Goal: Understand process/instructions: Learn how to perform a task or action

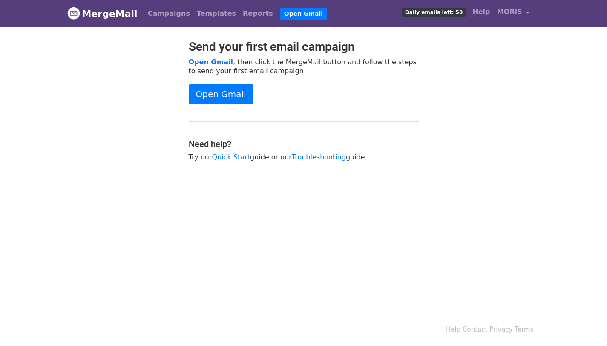
click at [243, 65] on p "Open Gmail , then click the MergeMail button and follow the steps to send your …" at bounding box center [304, 67] width 230 height 18
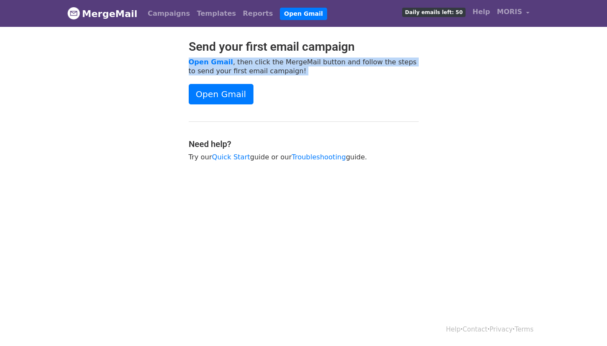
click at [254, 68] on p "Open Gmail , then click the MergeMail button and follow the steps to send your …" at bounding box center [304, 67] width 230 height 18
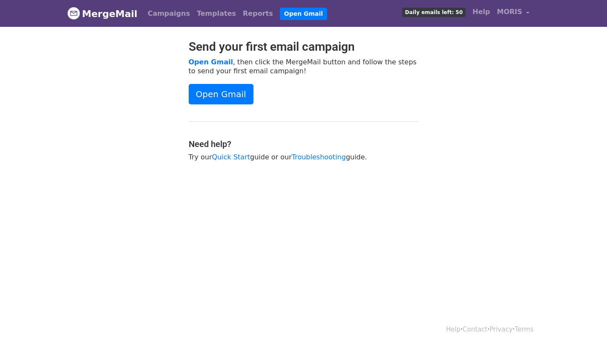
click at [254, 68] on p "Open Gmail , then click the MergeMail button and follow the steps to send your …" at bounding box center [304, 67] width 230 height 18
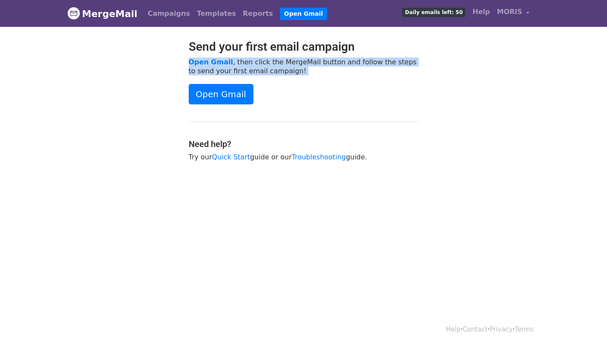
click at [269, 69] on p "Open Gmail , then click the MergeMail button and follow the steps to send your …" at bounding box center [304, 67] width 230 height 18
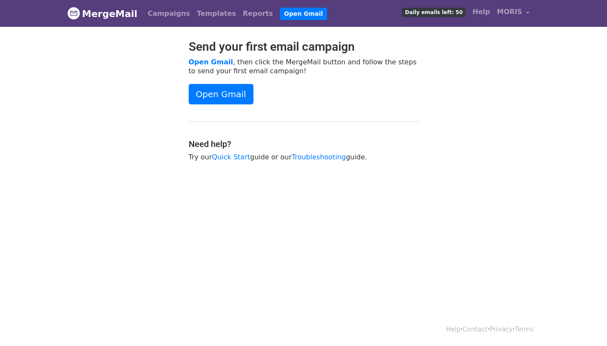
click at [256, 159] on p "Try our Quick Start guide or our Troubleshooting guide." at bounding box center [304, 157] width 230 height 9
click at [262, 153] on p "Try our Quick Start guide or our Troubleshooting guide." at bounding box center [304, 157] width 230 height 9
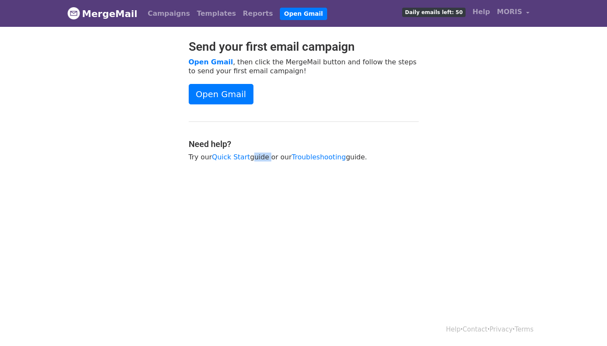
click at [264, 155] on p "Try our Quick Start guide or our Troubleshooting guide." at bounding box center [304, 157] width 230 height 9
click at [217, 95] on link "Open Gmail" at bounding box center [221, 94] width 65 height 20
click at [258, 157] on p "Try our Quick Start guide or our Troubleshooting guide." at bounding box center [304, 157] width 230 height 9
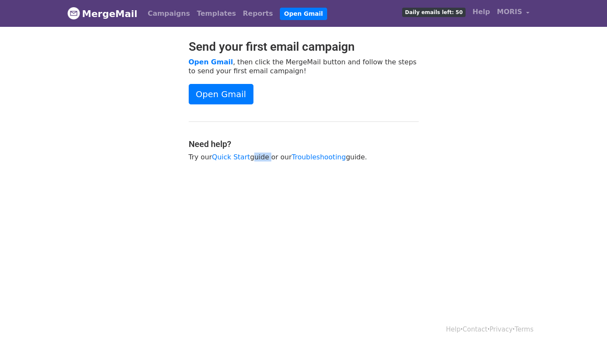
click at [281, 157] on p "Try our Quick Start guide or our Troubleshooting guide." at bounding box center [304, 157] width 230 height 9
click at [348, 161] on div "Send your first email campaign Open Gmail , then click the MergeMail button and…" at bounding box center [303, 105] width 243 height 130
click at [350, 156] on p "Try our Quick Start guide or our Troubleshooting guide." at bounding box center [304, 157] width 230 height 9
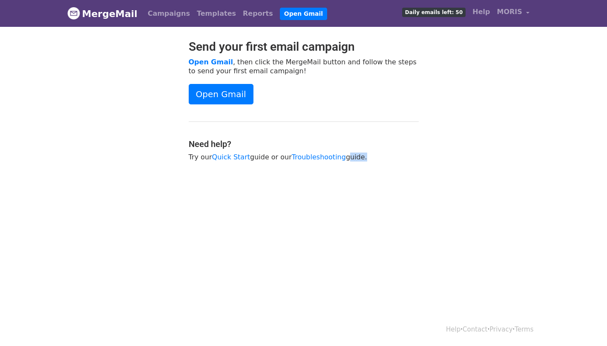
click at [346, 177] on body "MergeMail Campaigns Templates Reports Open Gmail Daily emails left: 50 Help MOR…" at bounding box center [303, 102] width 607 height 204
click at [514, 6] on link "MORIS" at bounding box center [514, 13] width 40 height 20
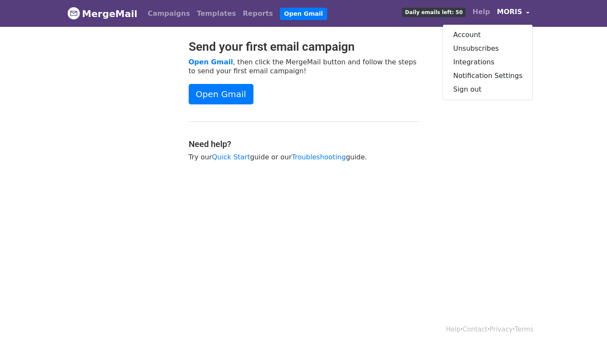
click at [378, 103] on div "Open Gmail" at bounding box center [304, 94] width 230 height 20
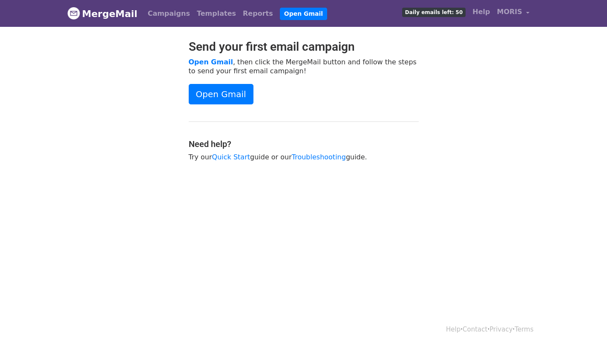
click at [280, 46] on h2 "Send your first email campaign" at bounding box center [304, 47] width 230 height 14
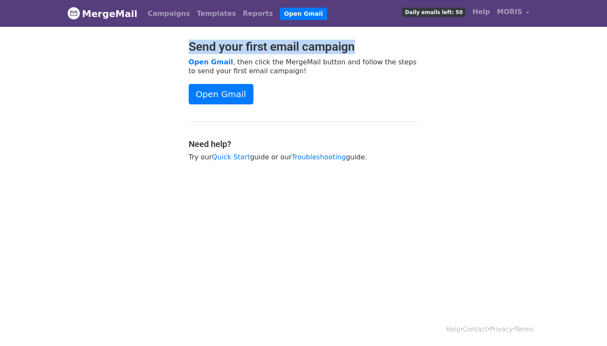
click at [266, 46] on h2 "Send your first email campaign" at bounding box center [304, 47] width 230 height 14
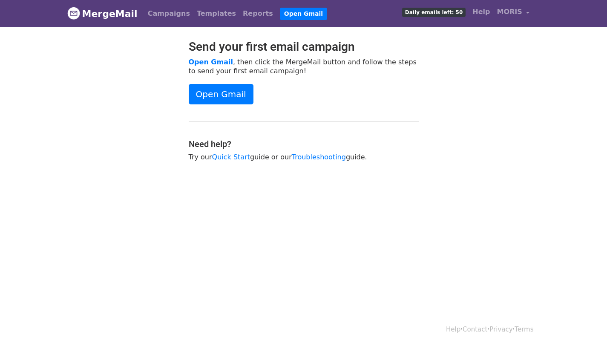
click at [266, 46] on h2 "Send your first email campaign" at bounding box center [304, 47] width 230 height 14
click at [300, 46] on h2 "Send your first email campaign" at bounding box center [304, 47] width 230 height 14
click at [244, 47] on h2 "Send your first email campaign" at bounding box center [304, 47] width 230 height 14
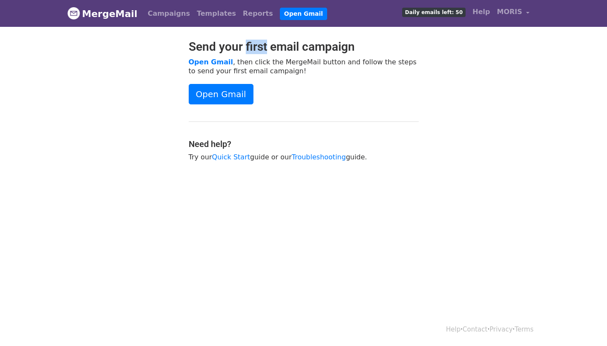
click at [241, 45] on h2 "Send your first email campaign" at bounding box center [304, 47] width 230 height 14
click at [252, 63] on p "Open Gmail , then click the MergeMail button and follow the steps to send your …" at bounding box center [304, 67] width 230 height 18
click at [275, 78] on div "Send your first email campaign Open Gmail , then click the MergeMail button and…" at bounding box center [303, 105] width 243 height 130
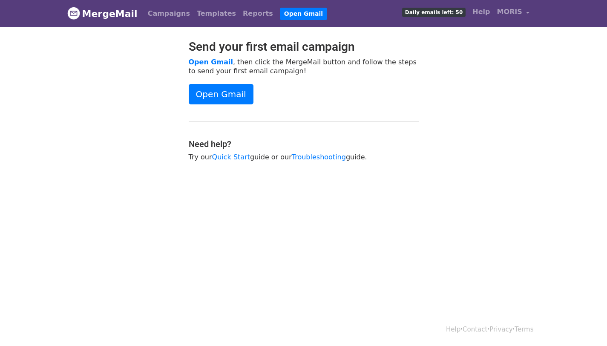
click at [281, 84] on div "Open Gmail" at bounding box center [304, 94] width 230 height 20
click at [204, 93] on link "Open Gmail" at bounding box center [221, 94] width 65 height 20
click at [266, 66] on p "Open Gmail , then click the MergeMail button and follow the steps to send your …" at bounding box center [304, 67] width 230 height 18
click at [209, 59] on link "Open Gmail" at bounding box center [211, 62] width 44 height 8
click at [508, 14] on span "MORIS" at bounding box center [509, 12] width 25 height 10
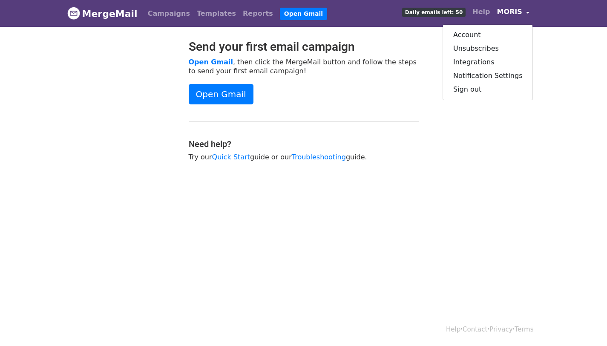
click at [450, 13] on span "Daily emails left: 50" at bounding box center [434, 12] width 64 height 9
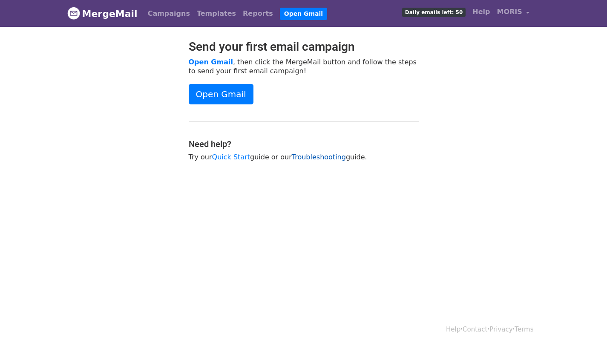
click at [307, 157] on link "Troubleshooting" at bounding box center [319, 157] width 54 height 8
click at [211, 87] on link "Open Gmail" at bounding box center [221, 94] width 65 height 20
